Goal: Task Accomplishment & Management: Complete application form

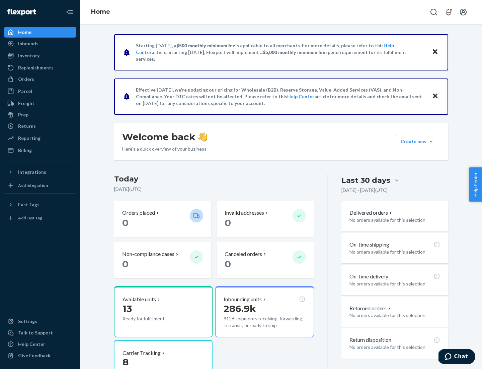
click at [432, 141] on button "Create new Create new inbound Create new order Create new product" at bounding box center [417, 141] width 45 height 13
click at [40, 44] on div "Inbounds" at bounding box center [40, 43] width 71 height 9
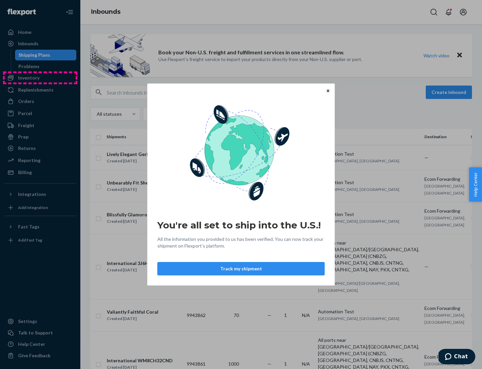
click at [40, 78] on div "You're all set to ship into the U.S.! All the information you provided to us ha…" at bounding box center [241, 184] width 482 height 369
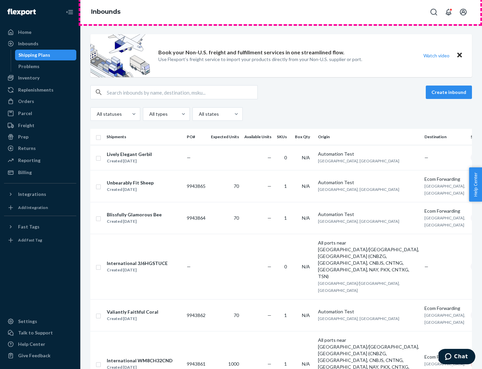
click at [281, 12] on div "Inbounds" at bounding box center [281, 12] width 402 height 24
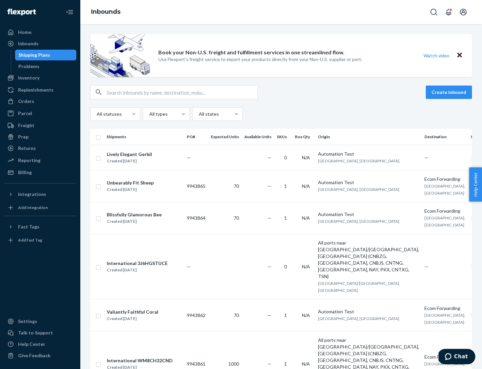
click at [281, 114] on div "All statuses All types All states" at bounding box center [281, 113] width 382 height 13
click at [33, 55] on div "Shipping Plans" at bounding box center [34, 55] width 32 height 7
click at [450, 92] on button "Create inbound" at bounding box center [449, 91] width 46 height 13
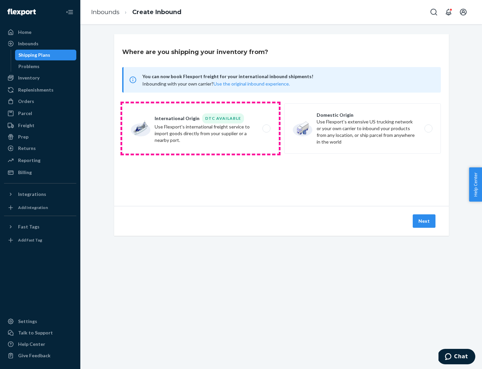
click at [201, 128] on label "International Origin DTC Available Use Flexport's international freight service…" at bounding box center [200, 128] width 157 height 50
click at [266, 128] on input "International Origin DTC Available Use Flexport's international freight service…" at bounding box center [268, 128] width 4 height 4
radio input "true"
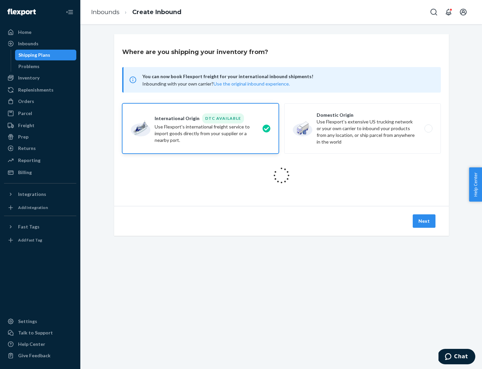
click at [282, 175] on icon at bounding box center [282, 175] width 22 height 22
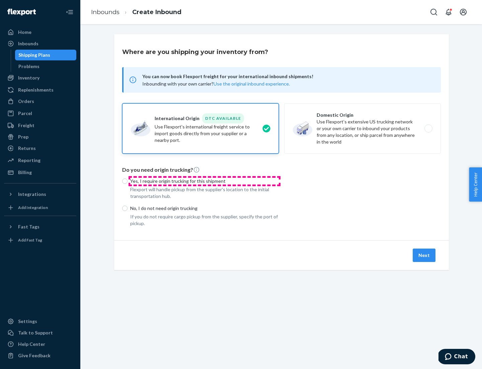
click at [205, 181] on p "Yes, I require origin trucking for this shipment" at bounding box center [204, 181] width 149 height 7
click at [128, 181] on input "Yes, I require origin trucking for this shipment" at bounding box center [124, 180] width 5 height 5
radio input "true"
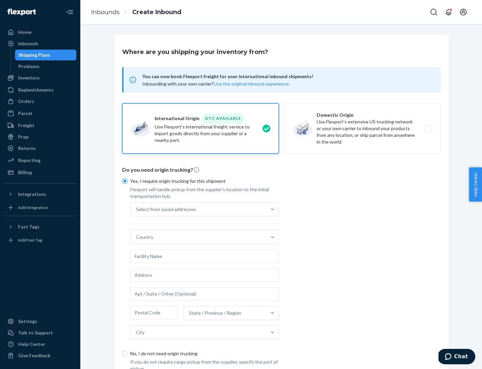
scroll to position [13, 0]
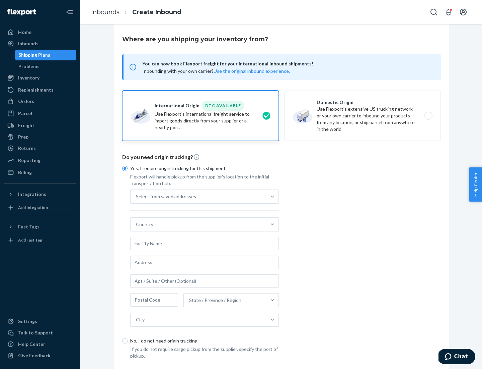
click at [199, 196] on div "Select from saved addresses" at bounding box center [199, 196] width 136 height 13
click at [137, 196] on input "Select from saved addresses" at bounding box center [136, 196] width 1 height 7
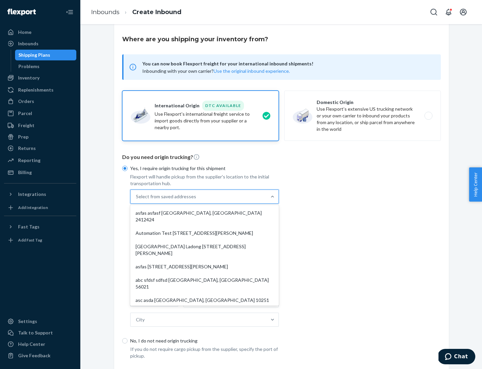
scroll to position [29, 0]
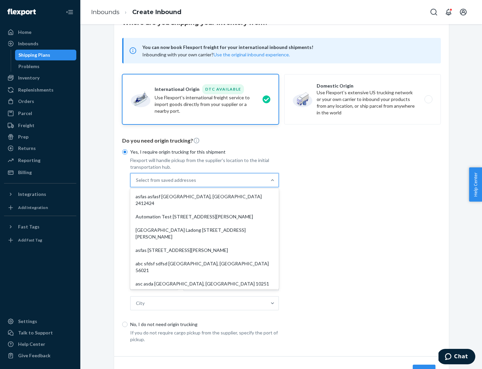
click at [205, 196] on div "asfas asfasf [GEOGRAPHIC_DATA], [GEOGRAPHIC_DATA] 2412424" at bounding box center [205, 200] width 146 height 20
click at [137, 183] on input "option asfas asfasf [GEOGRAPHIC_DATA], [GEOGRAPHIC_DATA] 2412424 focused, 1 of …" at bounding box center [136, 180] width 1 height 7
type input "asfas"
type input "asfasf"
type input "2412424"
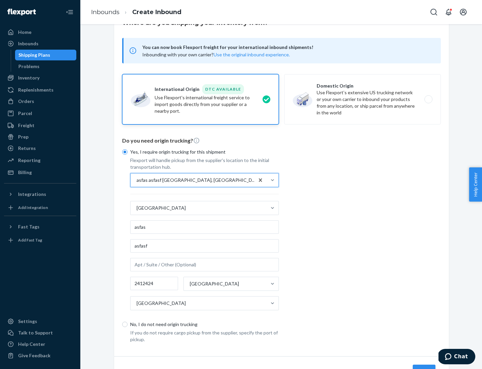
scroll to position [62, 0]
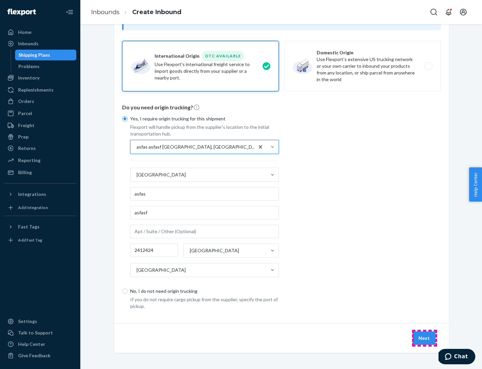
click at [425, 337] on button "Next" at bounding box center [424, 337] width 23 height 13
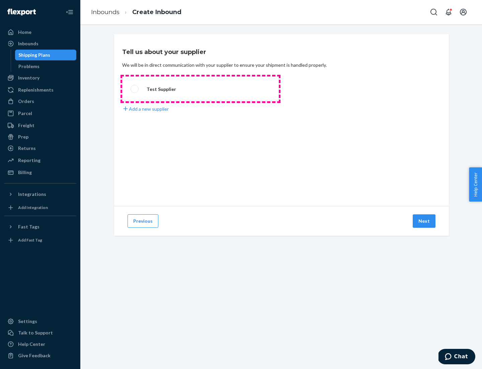
click at [201, 89] on label "Test Supplier" at bounding box center [200, 88] width 157 height 25
click at [135, 89] on input "Test Supplier" at bounding box center [133, 89] width 4 height 4
radio input "true"
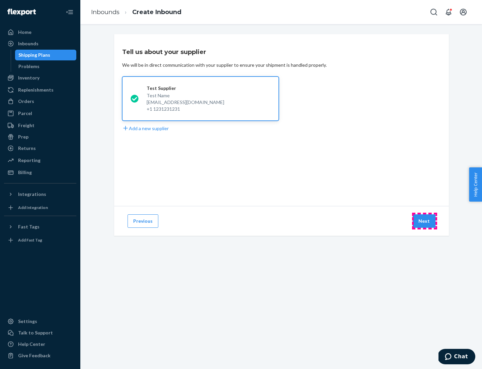
click at [425, 221] on button "Next" at bounding box center [424, 220] width 23 height 13
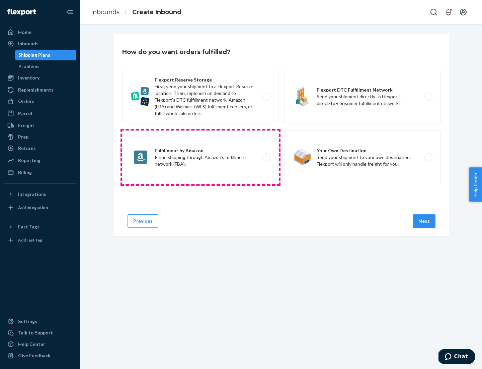
click at [201, 157] on label "Fulfillment by Amazon Prime shipping through Amazon’s fulfillment network (FBA)." at bounding box center [200, 157] width 157 height 54
click at [266, 157] on input "Fulfillment by Amazon Prime shipping through Amazon’s fulfillment network (FBA)." at bounding box center [268, 157] width 4 height 4
radio input "true"
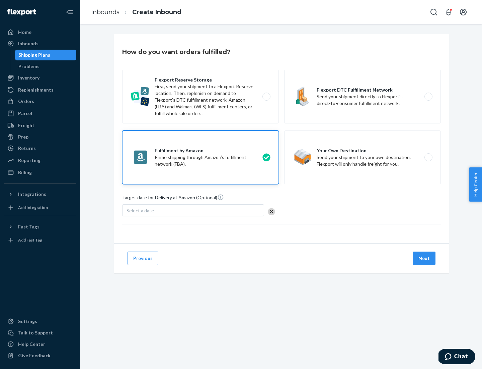
click at [425, 258] on button "Next" at bounding box center [424, 257] width 23 height 13
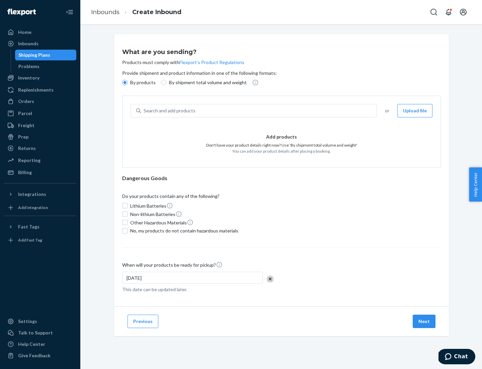
click at [206, 82] on p "By shipment total volume and weight" at bounding box center [208, 82] width 78 height 7
click at [167, 82] on input "By shipment total volume and weight" at bounding box center [163, 82] width 5 height 5
radio input "true"
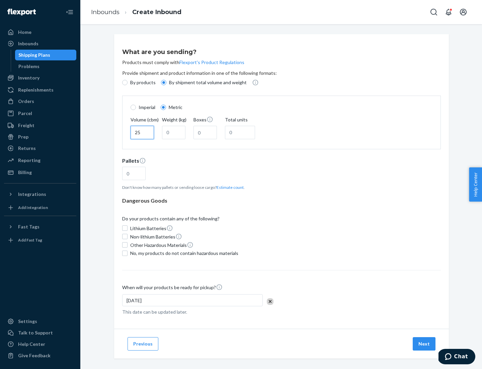
type input "25"
type input "100"
type input "50"
type input "500"
click at [229, 187] on button "Estimate count" at bounding box center [230, 187] width 27 height 6
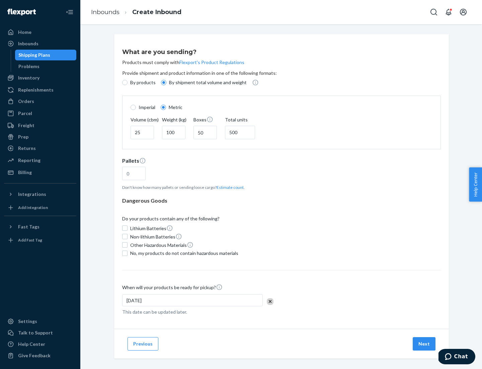
type input "16"
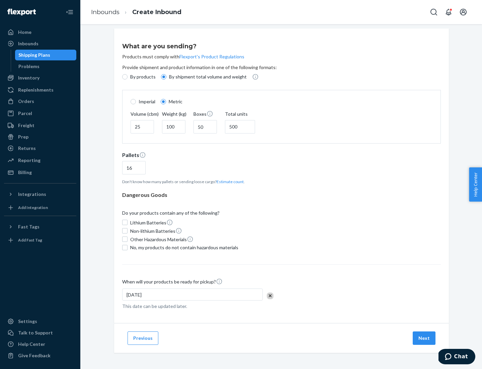
click at [183, 247] on span "No, my products do not contain hazardous materials" at bounding box center [184, 247] width 108 height 7
click at [128, 247] on input "No, my products do not contain hazardous materials" at bounding box center [124, 247] width 5 height 5
checkbox input "true"
click at [425, 337] on button "Next" at bounding box center [424, 337] width 23 height 13
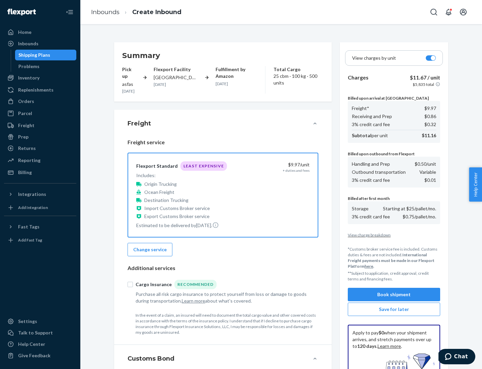
scroll to position [98, 0]
